Goal: Task Accomplishment & Management: Manage account settings

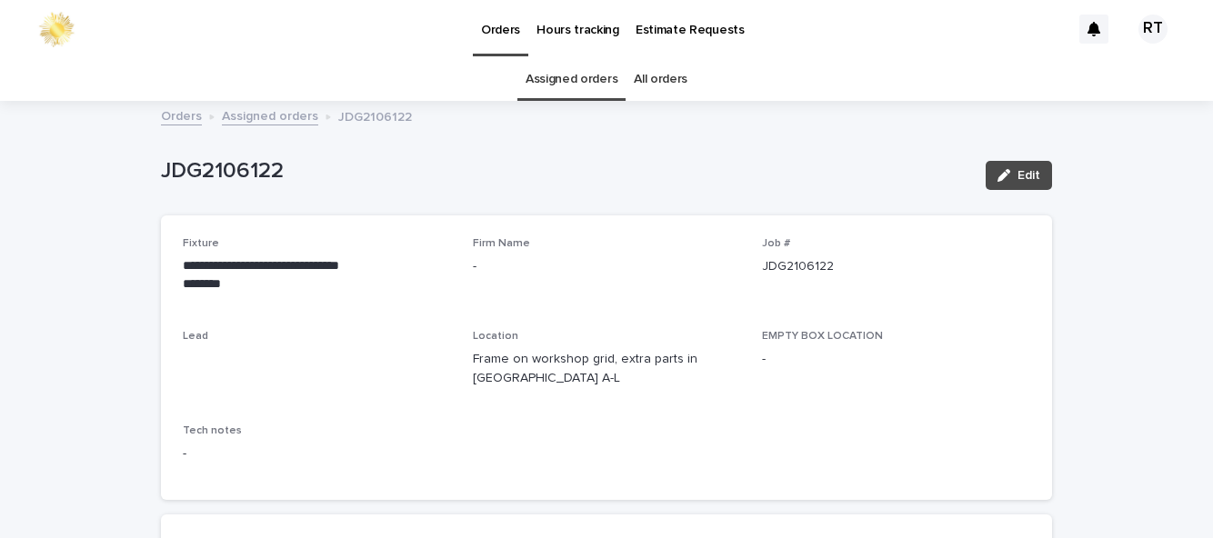
scroll to position [58, 0]
click at [1014, 169] on div "button" at bounding box center [1007, 175] width 20 height 13
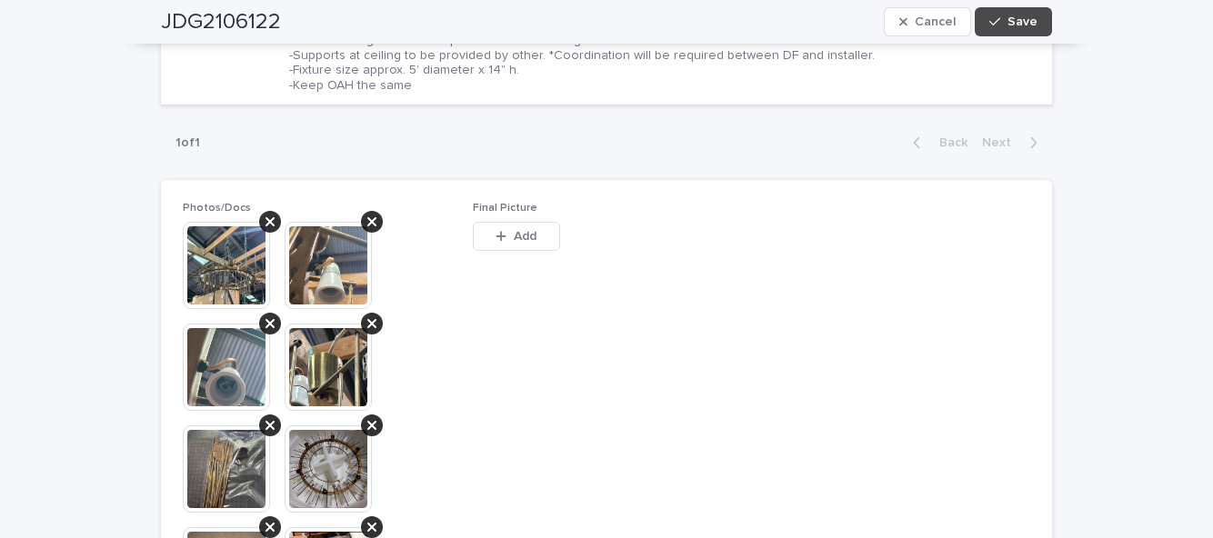
scroll to position [900, 0]
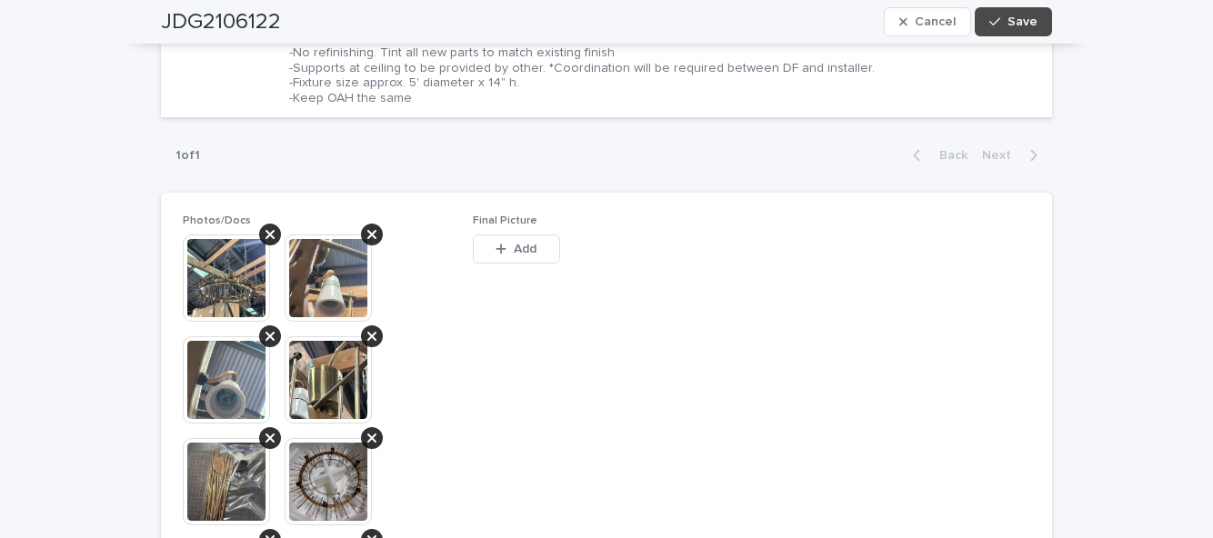
click at [515, 243] on span "Add" at bounding box center [525, 249] width 23 height 13
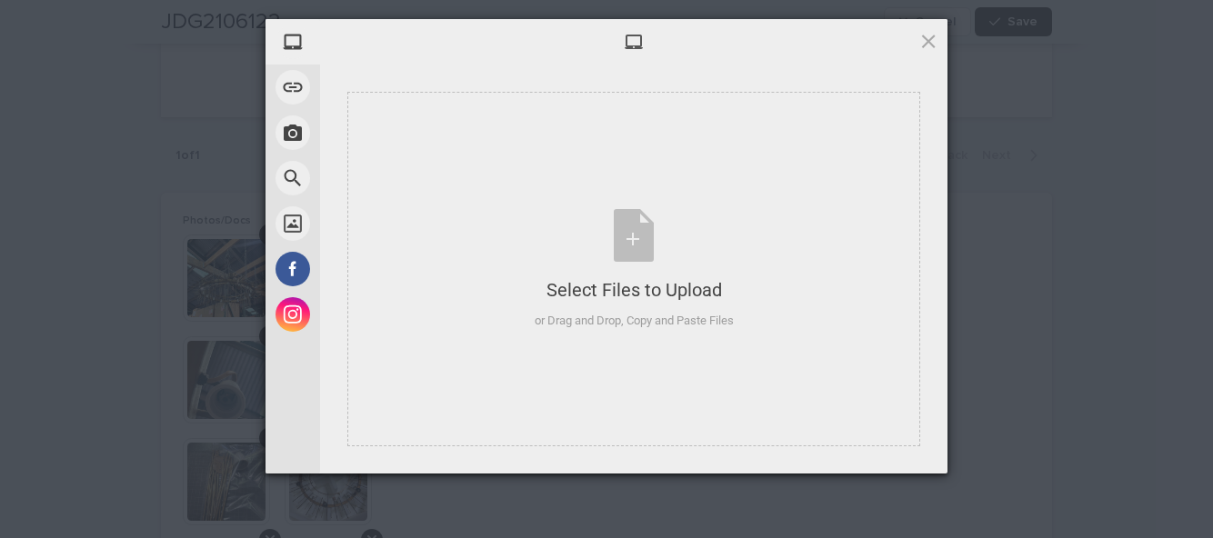
click at [667, 314] on div "or Drag and Drop, Copy and Paste Files" at bounding box center [634, 321] width 199 height 18
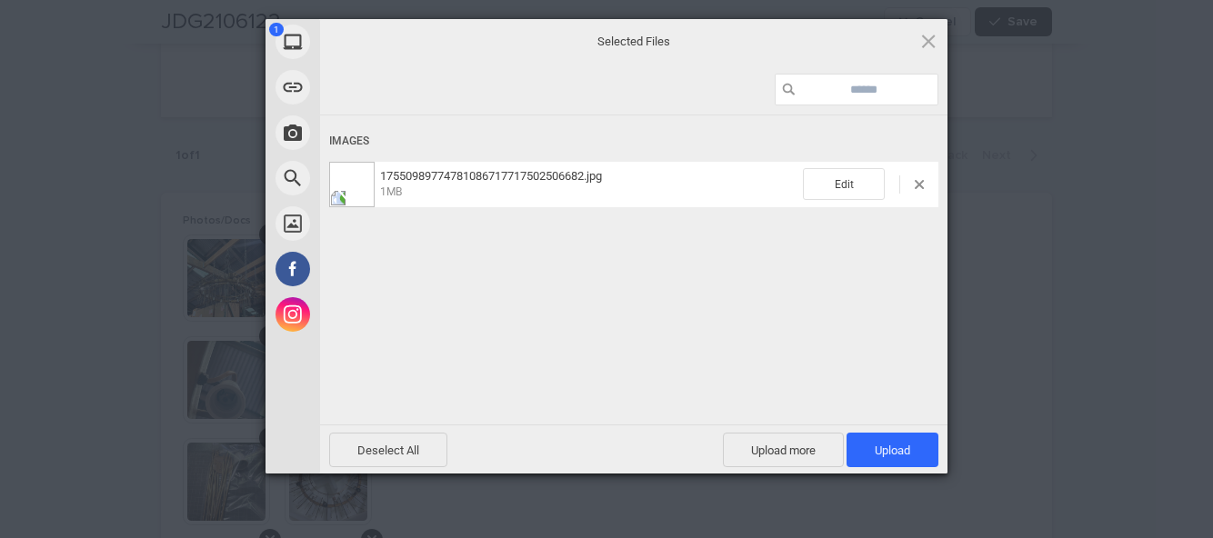
click at [909, 458] on span "Upload 1" at bounding box center [893, 450] width 92 height 35
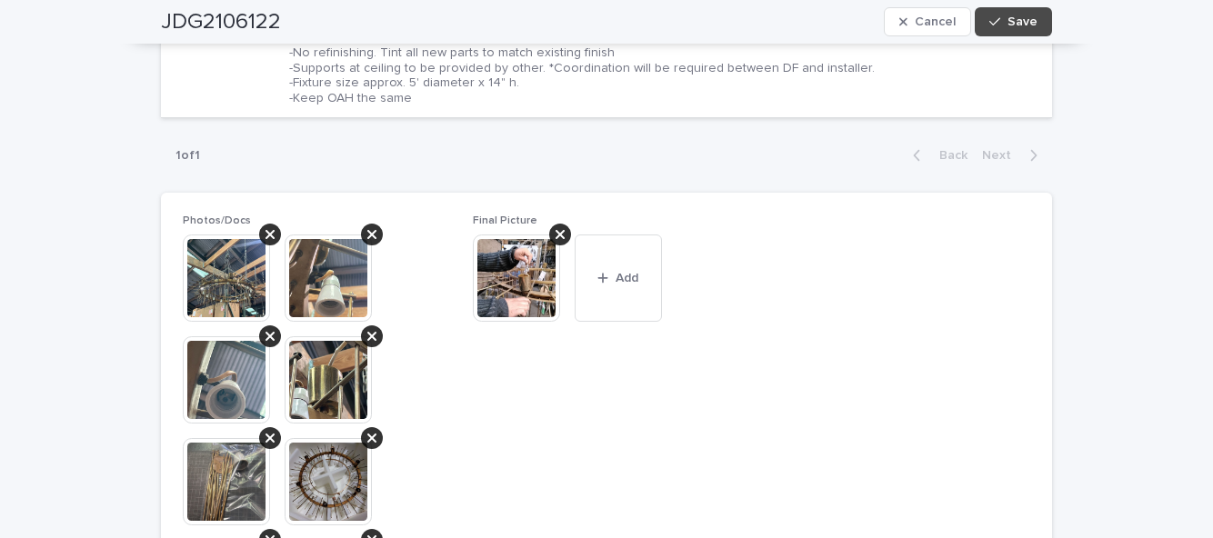
click at [1007, 24] on div "button" at bounding box center [998, 21] width 18 height 13
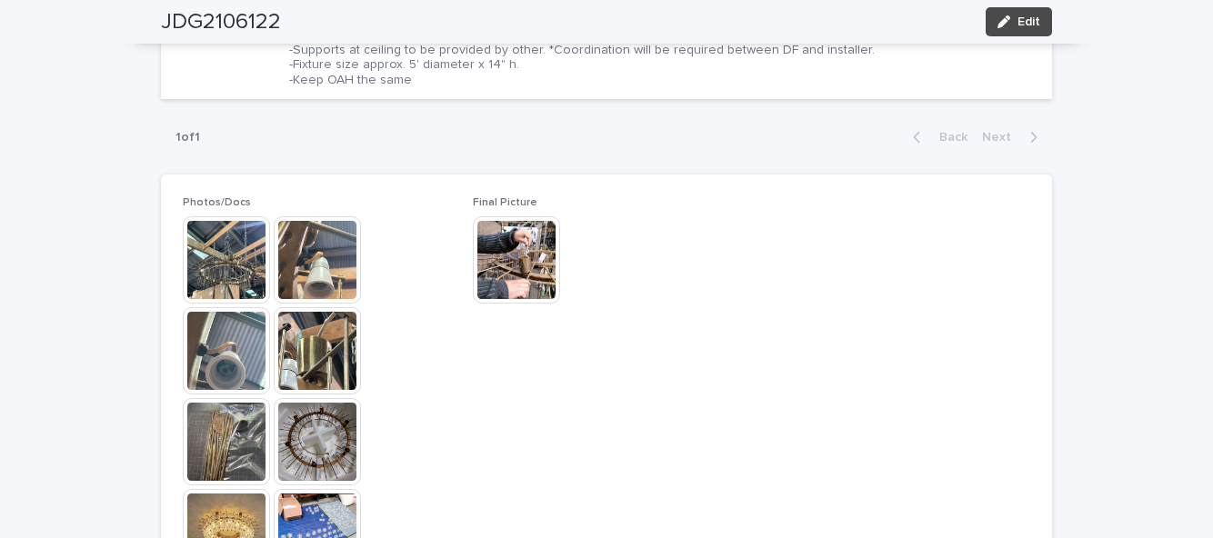
scroll to position [807, 0]
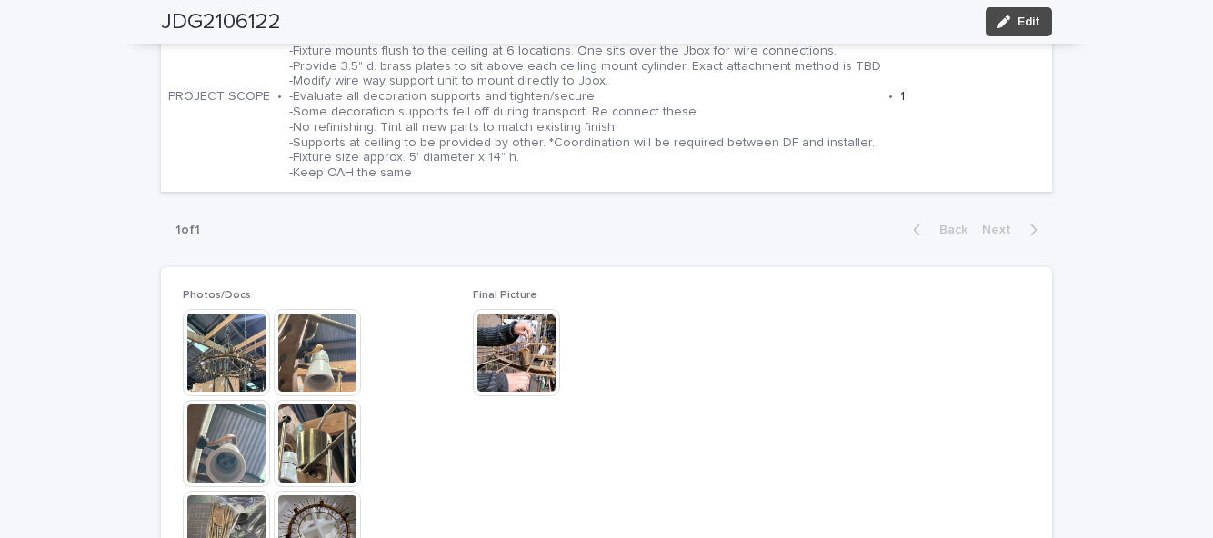
click at [1003, 18] on icon "button" at bounding box center [1003, 21] width 13 height 13
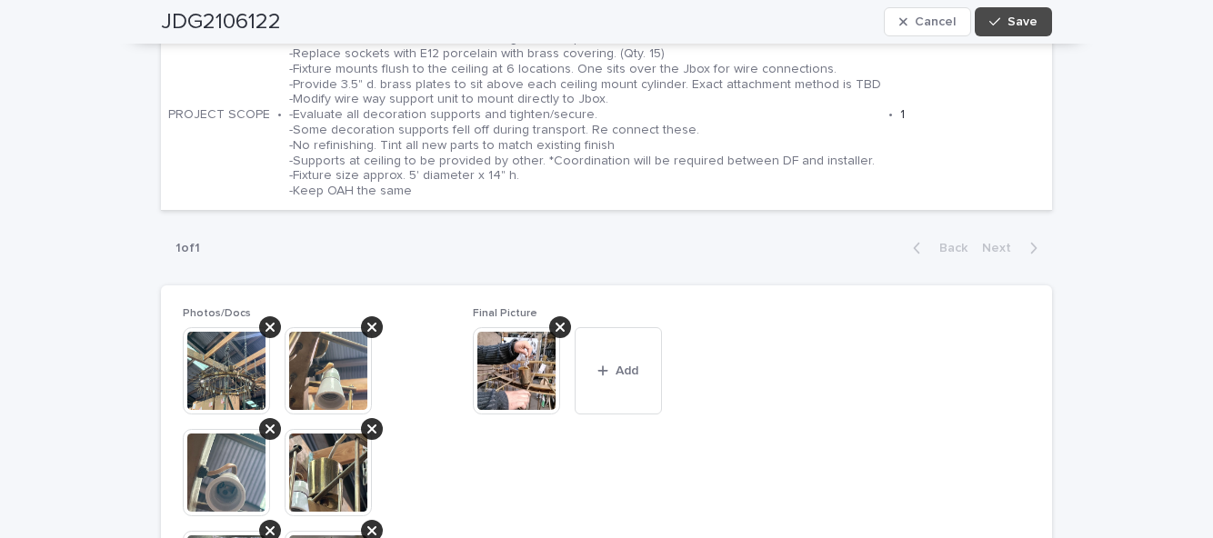
scroll to position [900, 0]
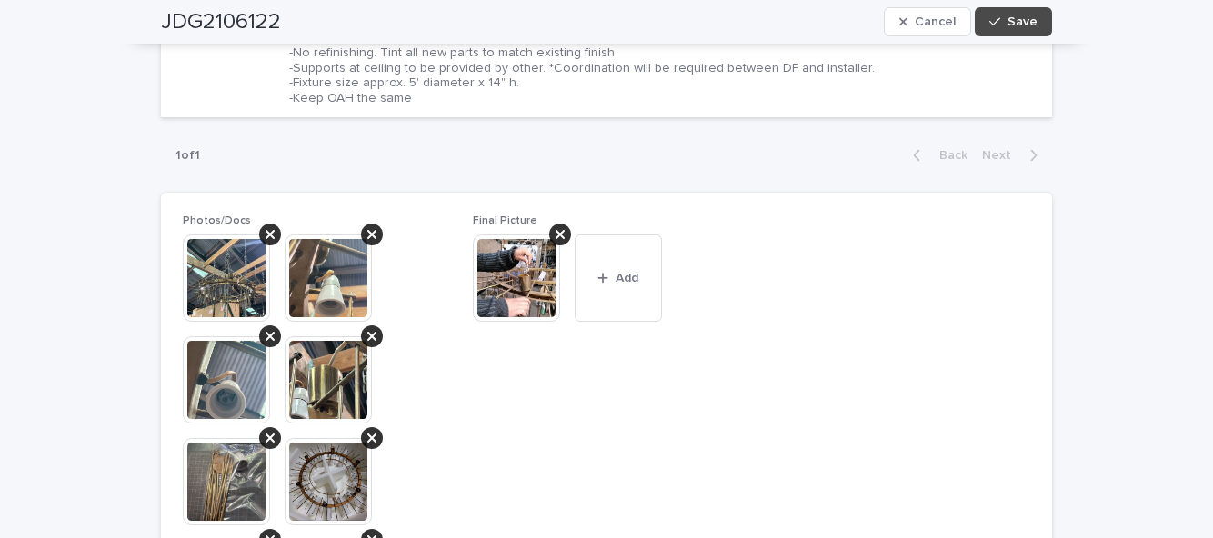
click at [631, 300] on button "Add" at bounding box center [618, 278] width 87 height 87
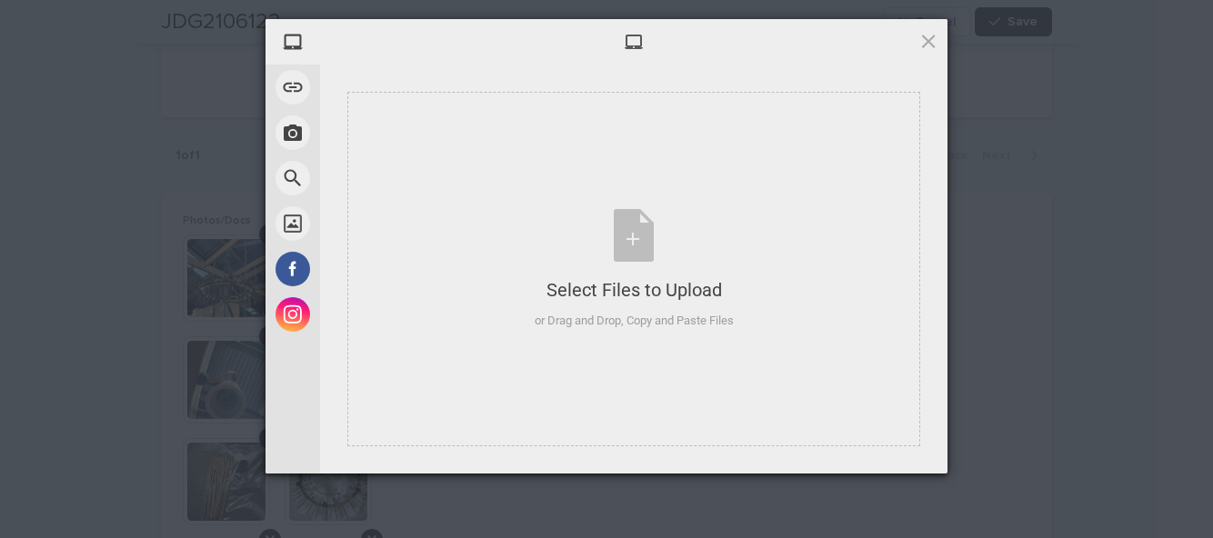
click at [595, 341] on div "Select Files to Upload or Drag and Drop, Copy and Paste Files" at bounding box center [633, 269] width 573 height 355
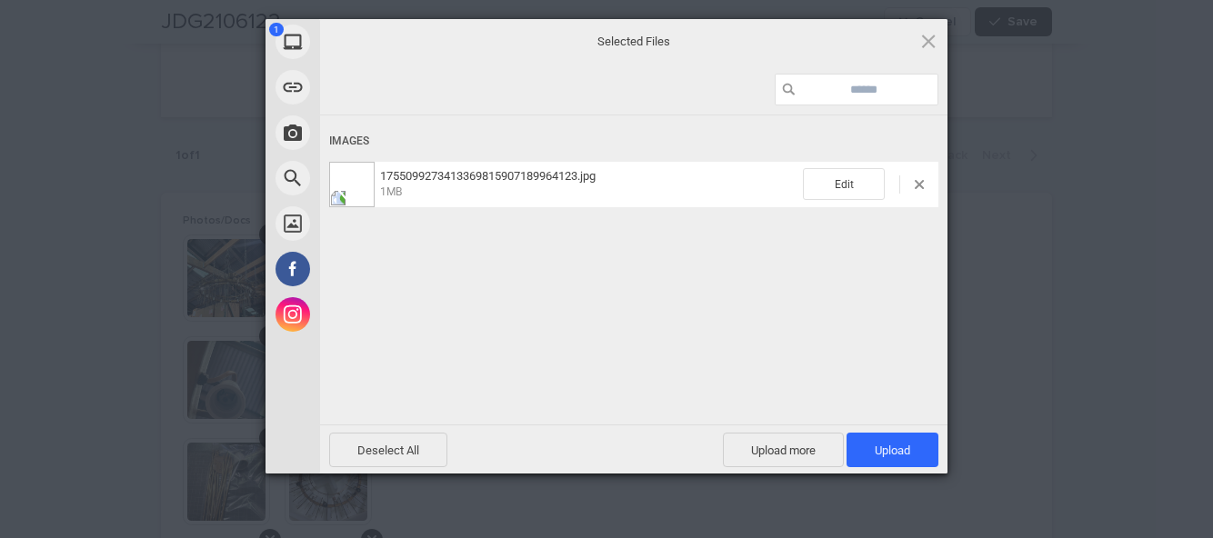
click at [911, 442] on span "Upload 1" at bounding box center [893, 450] width 92 height 35
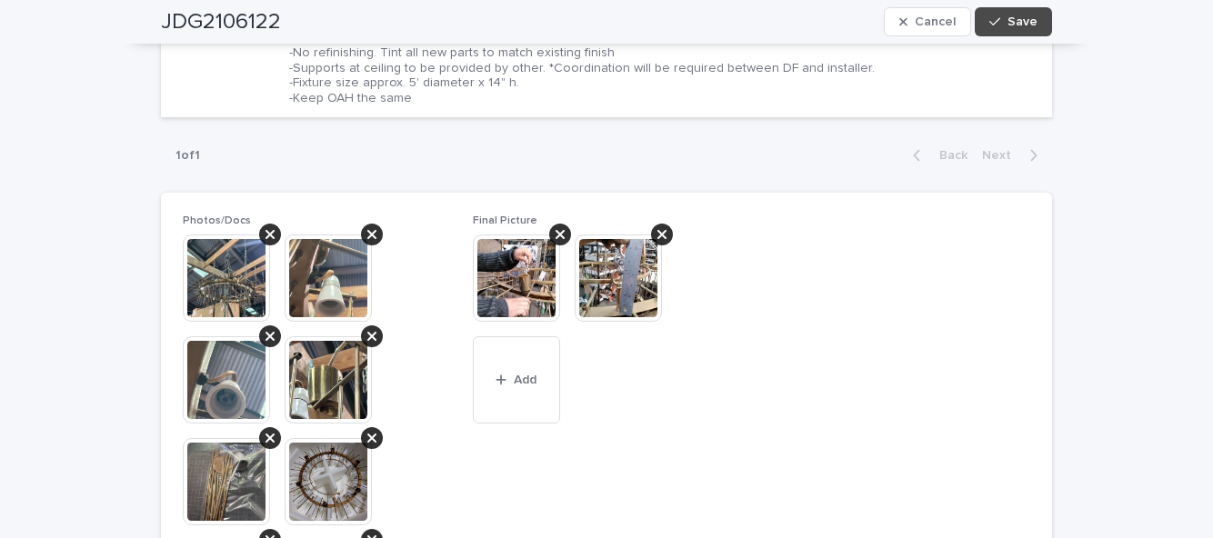
click at [1041, 13] on button "Save" at bounding box center [1013, 21] width 77 height 29
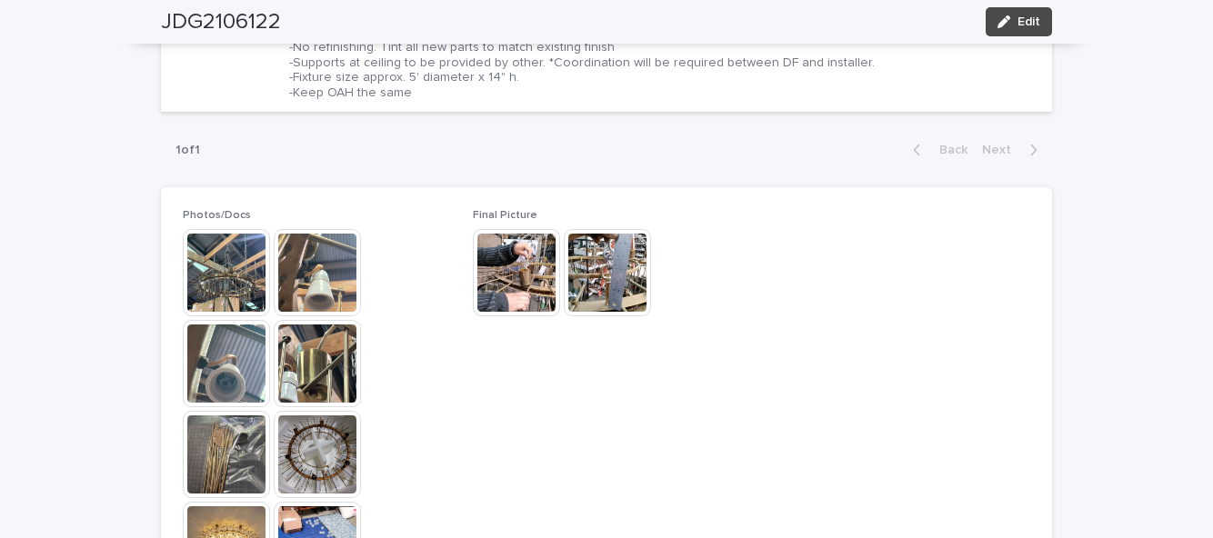
scroll to position [888, 0]
click at [1032, 24] on span "Edit" at bounding box center [1028, 21] width 23 height 13
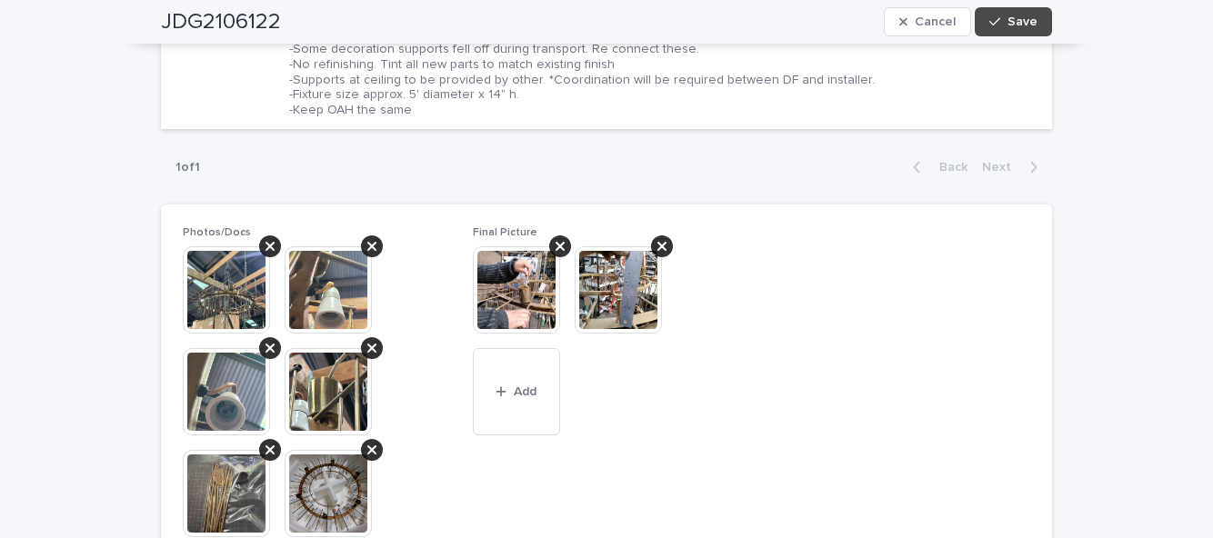
scroll to position [980, 0]
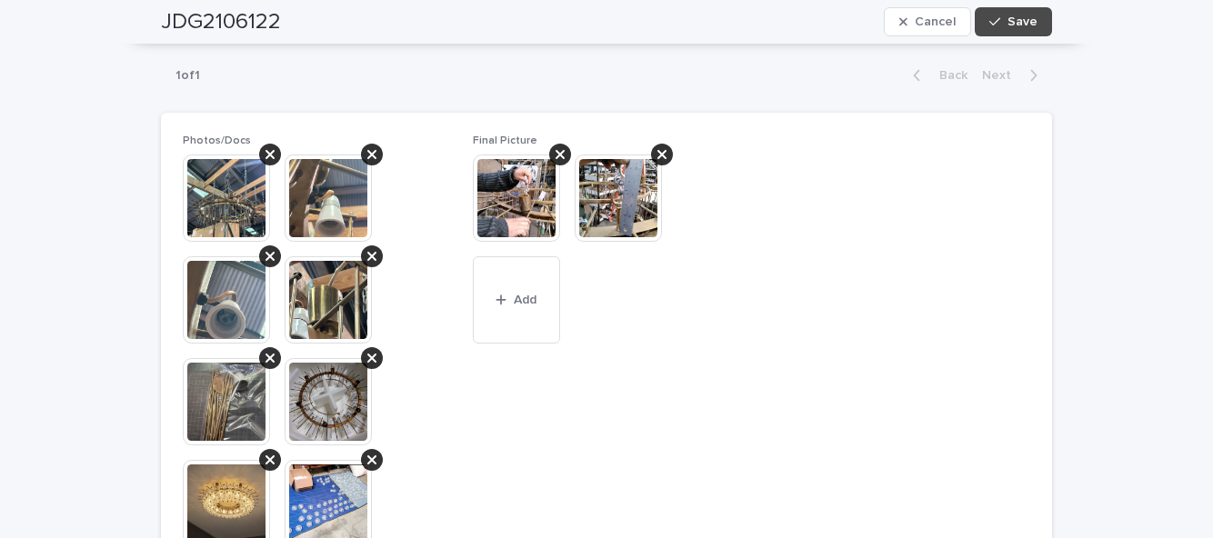
click at [533, 306] on span "Add" at bounding box center [525, 300] width 23 height 13
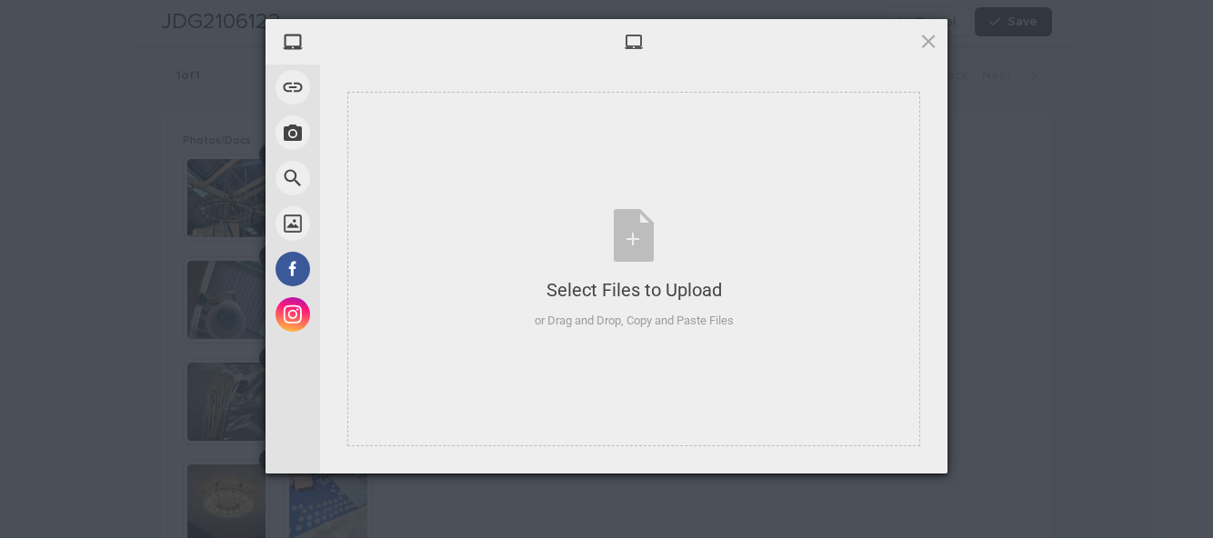
click at [631, 232] on div "Select Files to Upload or Drag and Drop, Copy and Paste Files" at bounding box center [634, 269] width 199 height 121
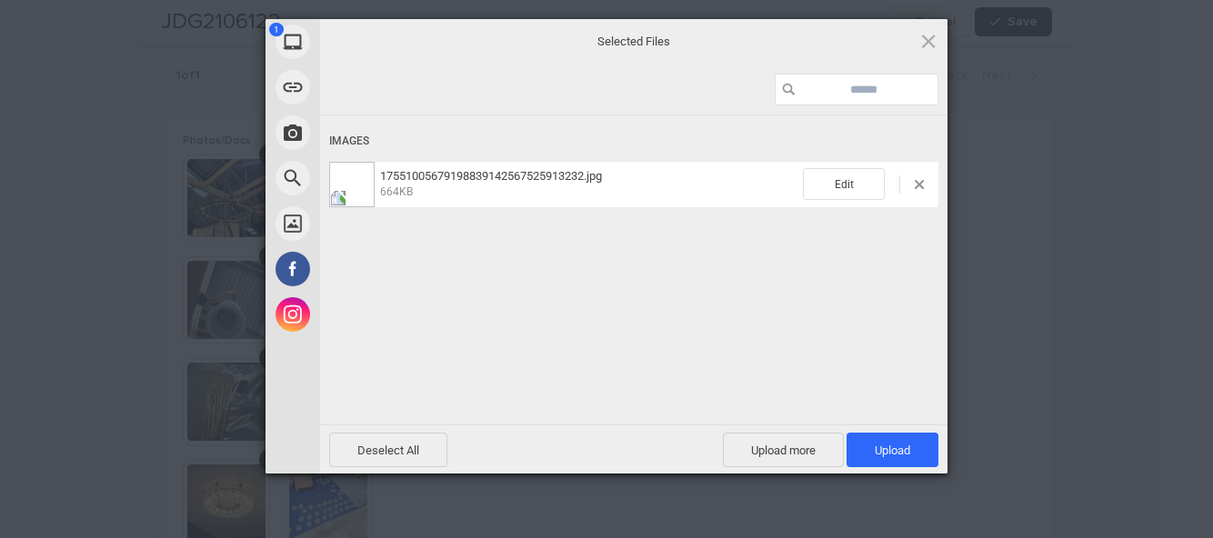
click at [901, 442] on span "Upload 1" at bounding box center [893, 450] width 92 height 35
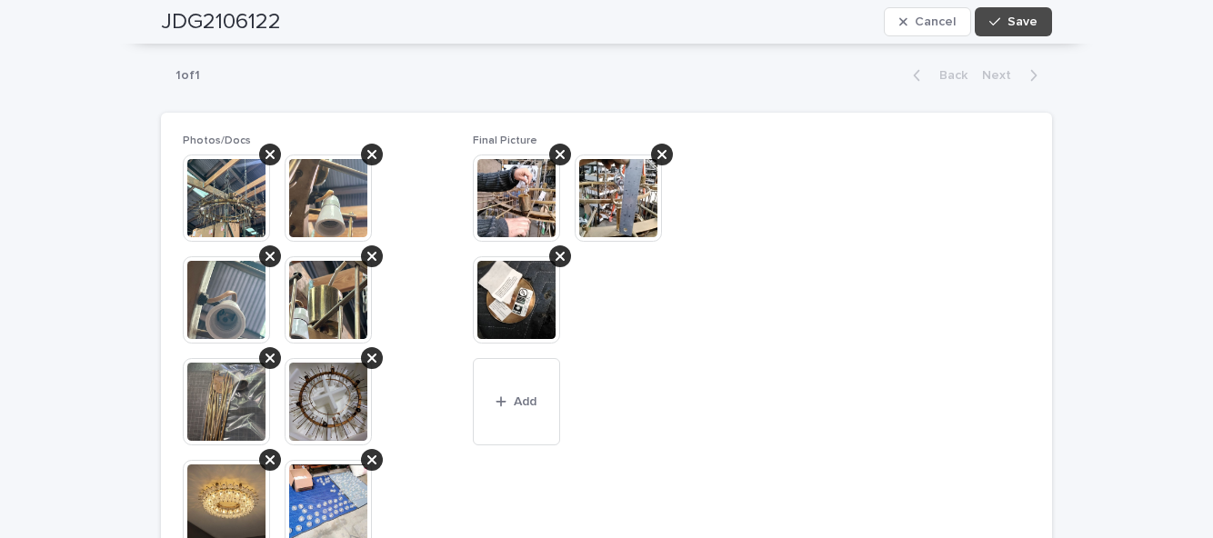
click at [1025, 18] on span "Save" at bounding box center [1022, 21] width 30 height 13
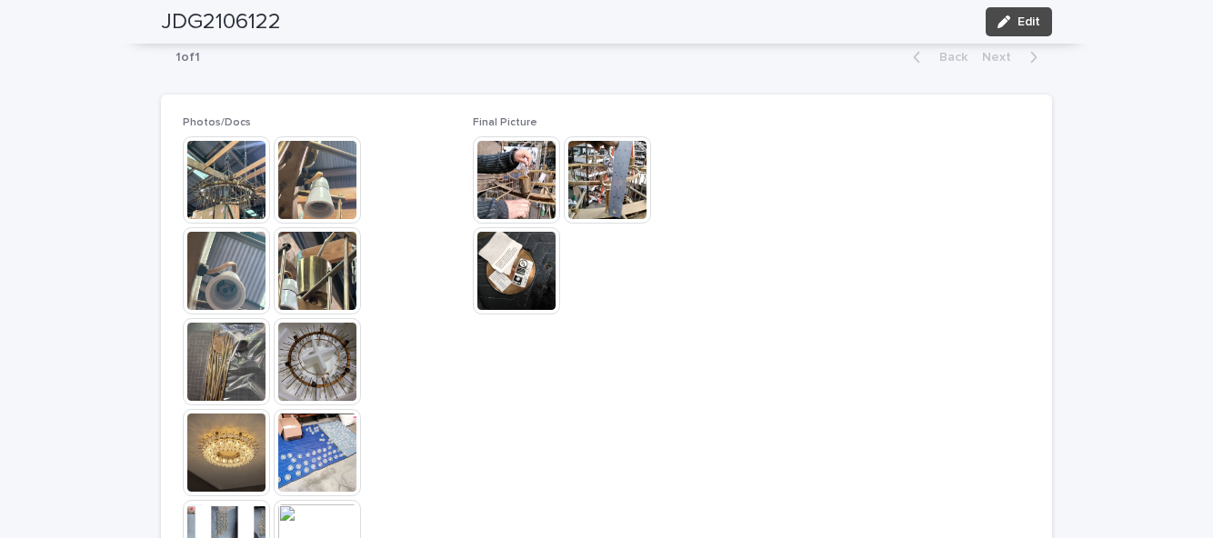
scroll to position [888, 0]
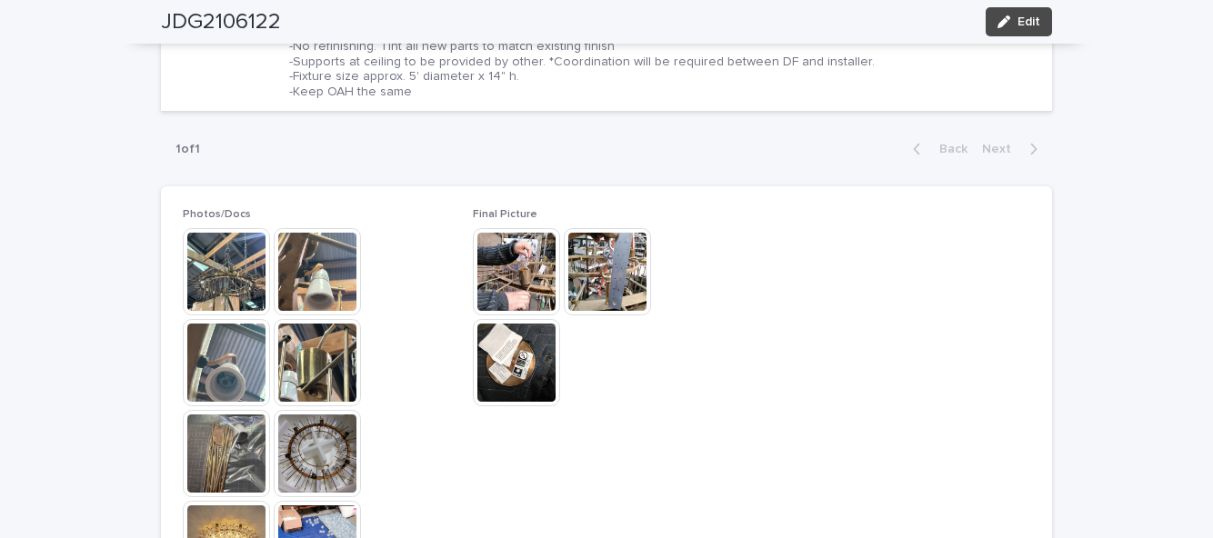
click at [1041, 25] on button "Edit" at bounding box center [1019, 21] width 66 height 29
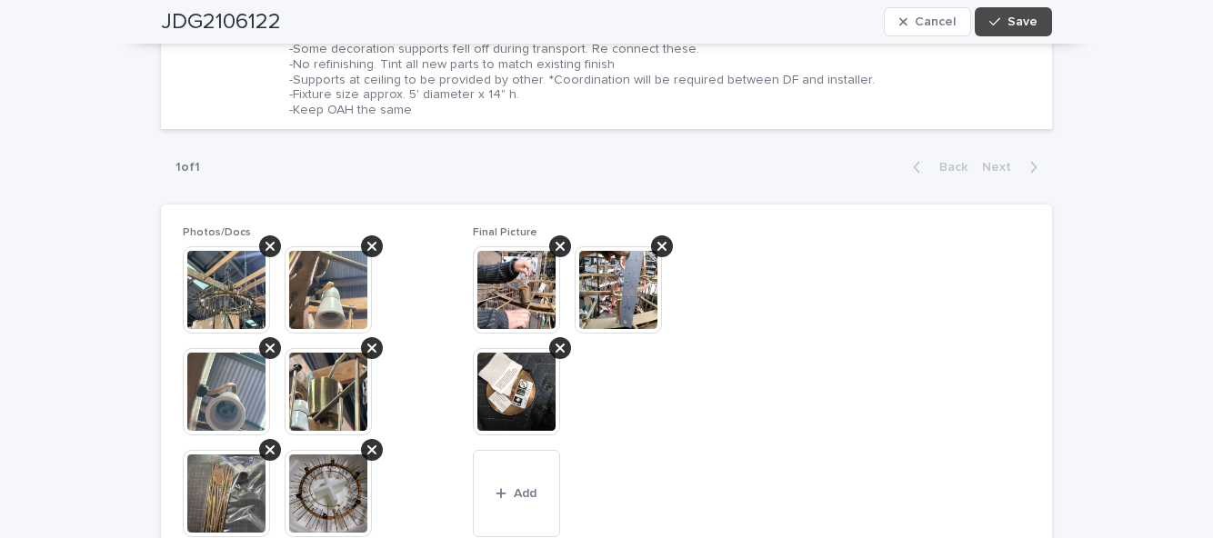
scroll to position [980, 0]
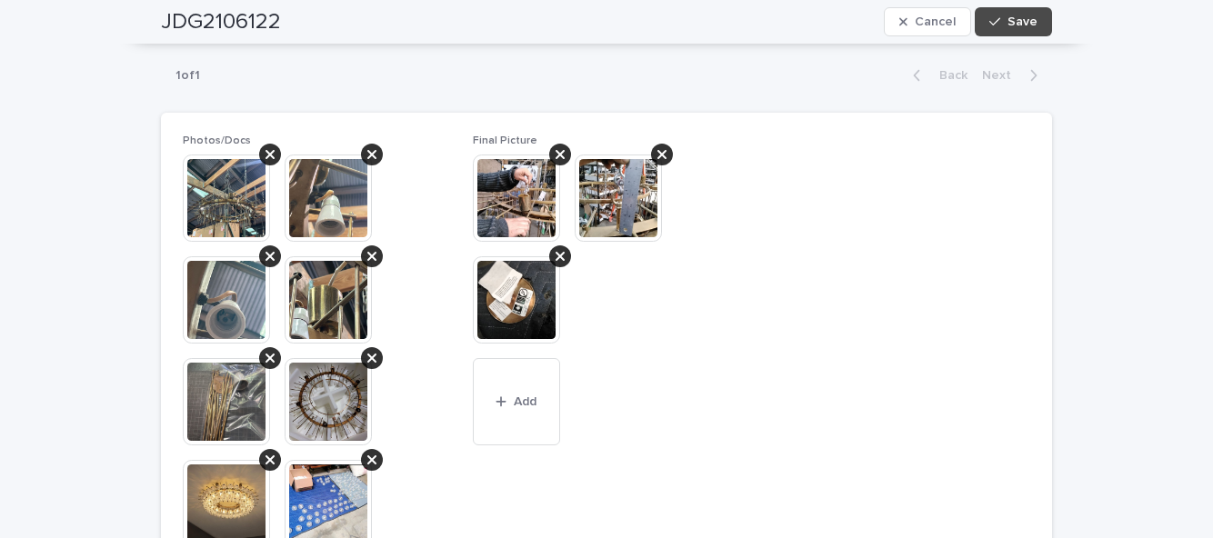
click at [533, 398] on button "Add" at bounding box center [516, 401] width 87 height 87
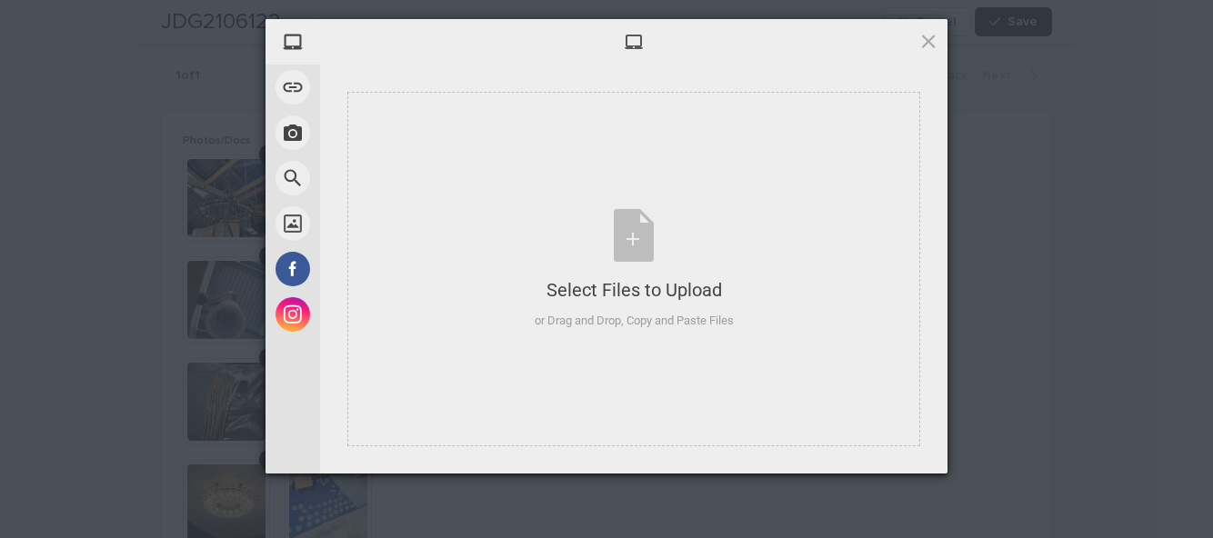
click at [649, 256] on div "Select Files to Upload or Drag and Drop, Copy and Paste Files" at bounding box center [634, 269] width 199 height 121
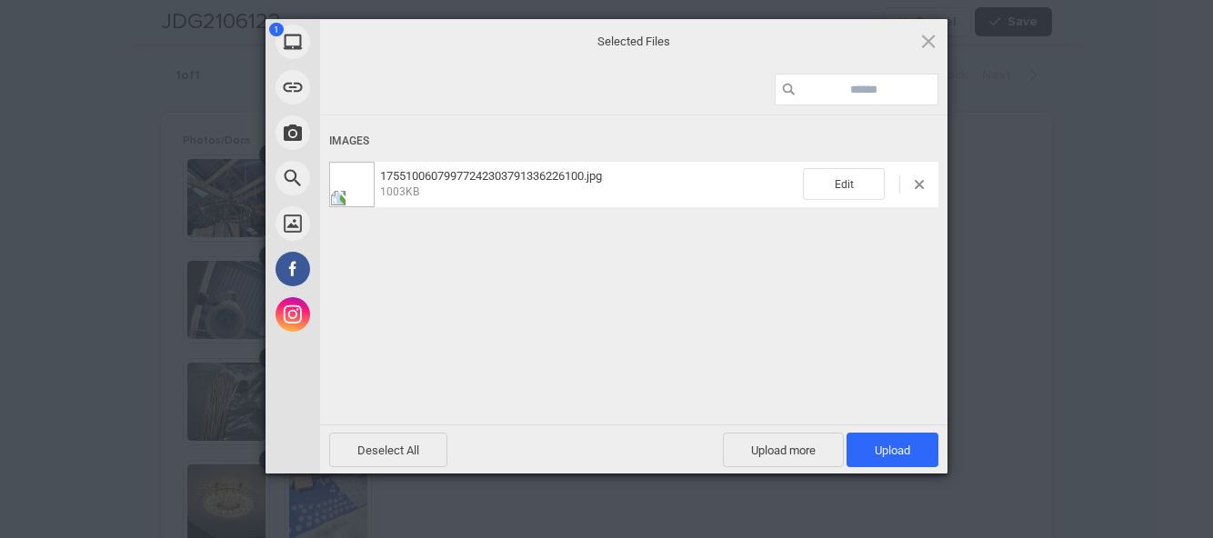
click at [900, 438] on span "Upload 1" at bounding box center [893, 450] width 92 height 35
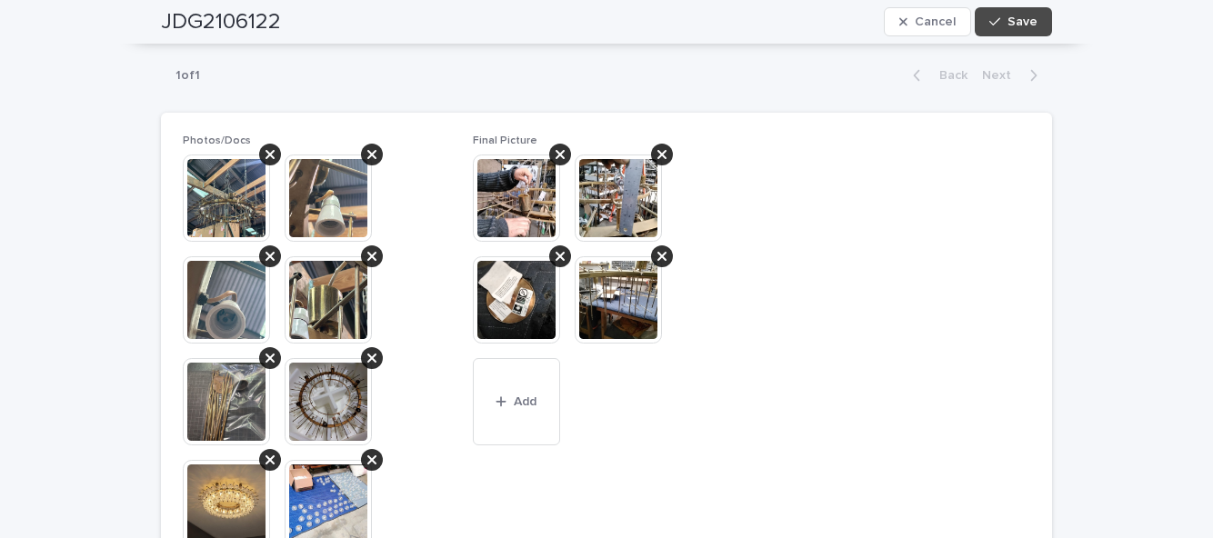
click at [1043, 11] on button "Save" at bounding box center [1013, 21] width 77 height 29
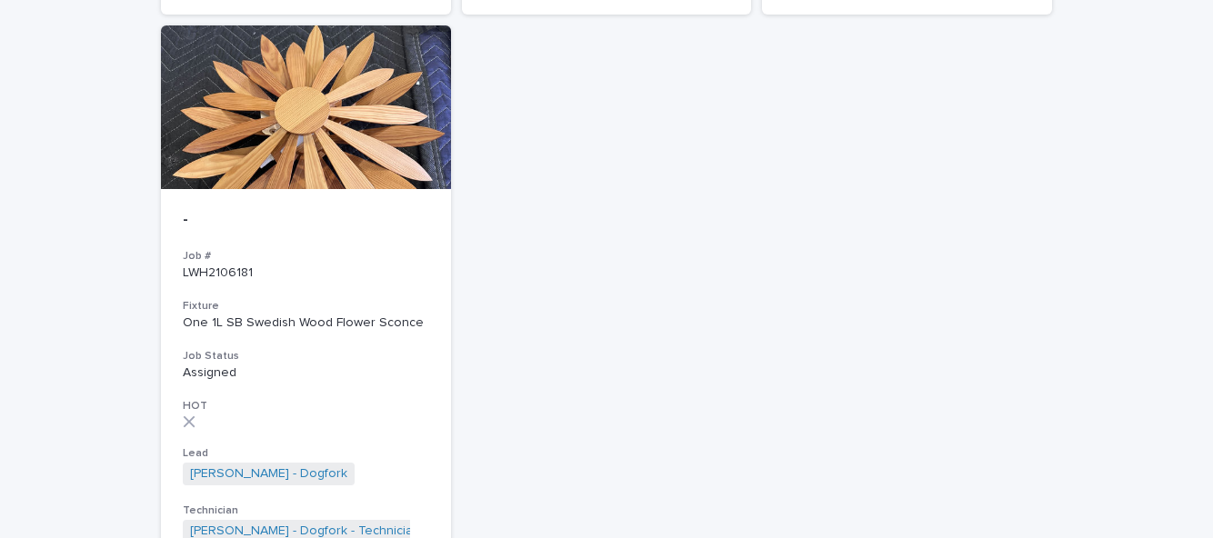
scroll to position [1946, 0]
